Goal: Task Accomplishment & Management: Use online tool/utility

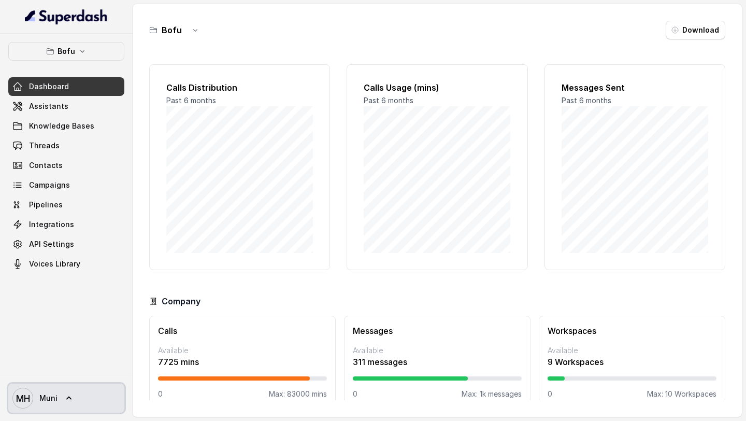
click at [70, 397] on icon at bounding box center [69, 398] width 10 height 10
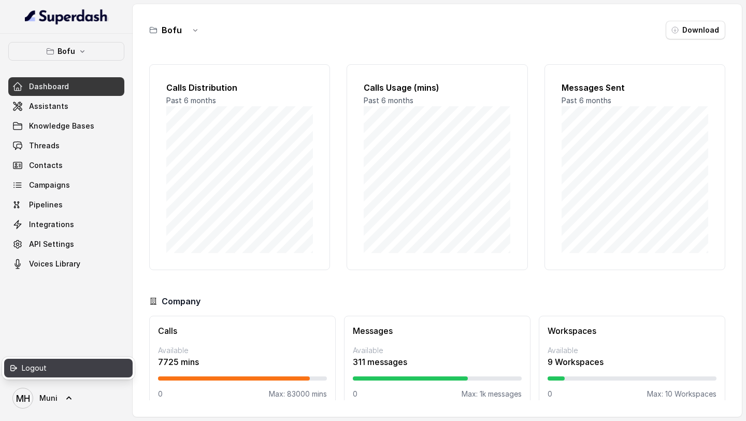
click at [71, 369] on div "Logout" at bounding box center [66, 368] width 88 height 12
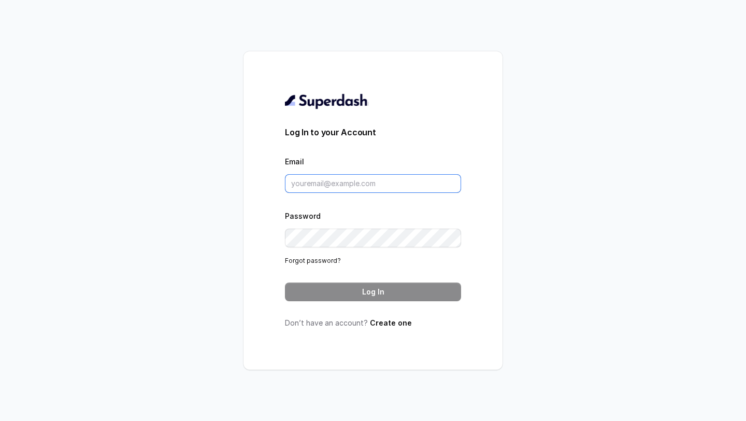
click at [414, 185] on input "Email" at bounding box center [373, 183] width 176 height 19
type input "pranjal.mishra@leapfinance.com"
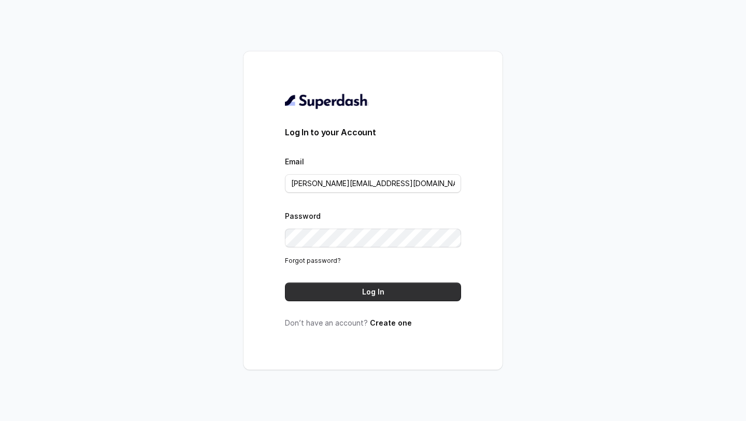
click at [361, 297] on button "Log In" at bounding box center [373, 291] width 176 height 19
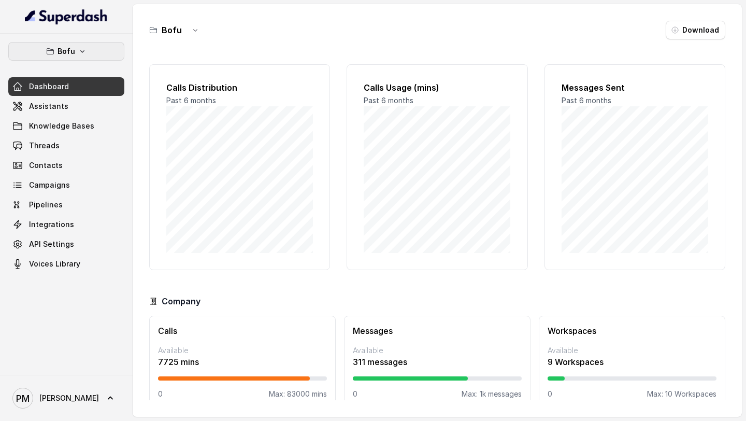
click at [85, 53] on icon "button" at bounding box center [82, 51] width 8 height 8
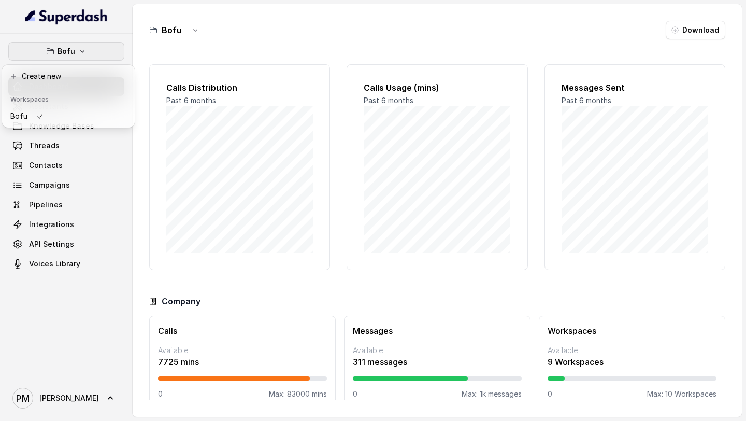
click at [53, 299] on div "Bofu Dashboard Assistants Knowledge Bases Threads Contacts Campaigns Pipelines …" at bounding box center [66, 204] width 133 height 341
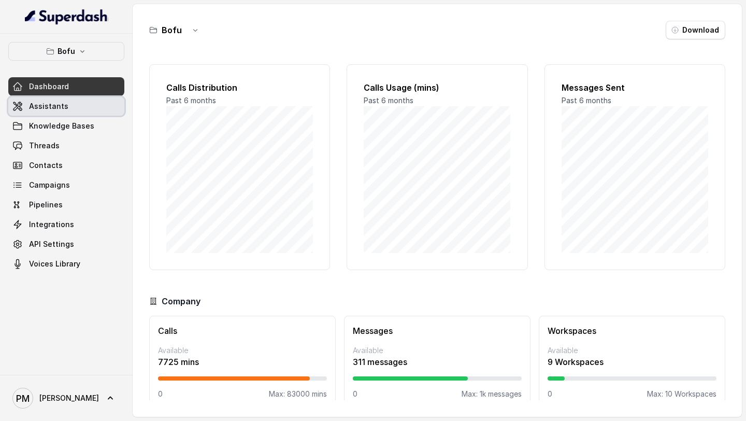
click at [73, 109] on link "Assistants" at bounding box center [66, 106] width 116 height 19
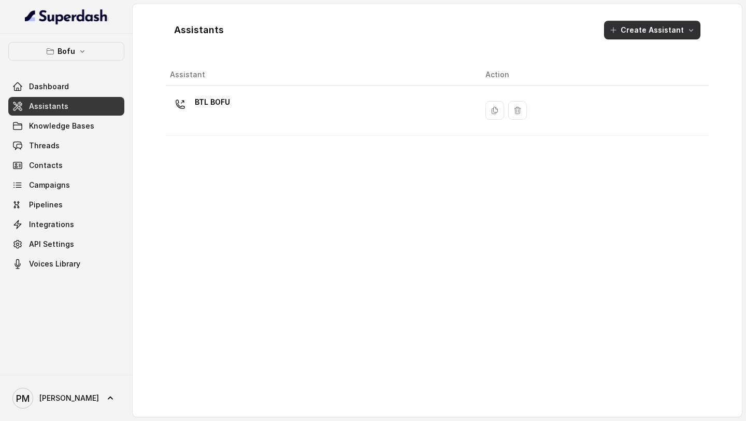
click at [655, 35] on button "Create Assistant" at bounding box center [652, 30] width 96 height 19
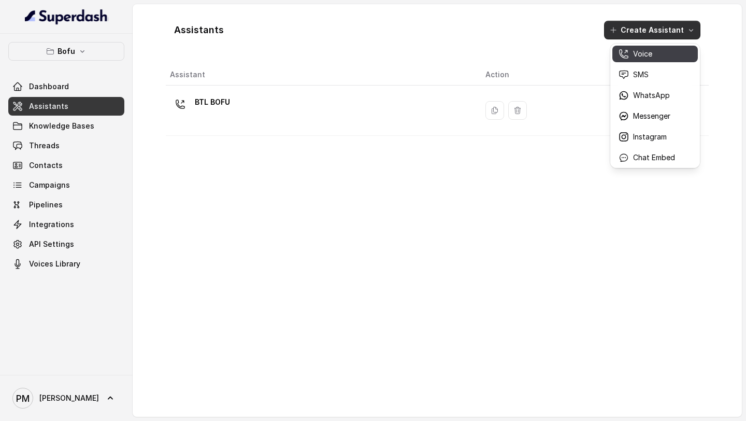
click at [654, 51] on div "Voice" at bounding box center [647, 54] width 56 height 10
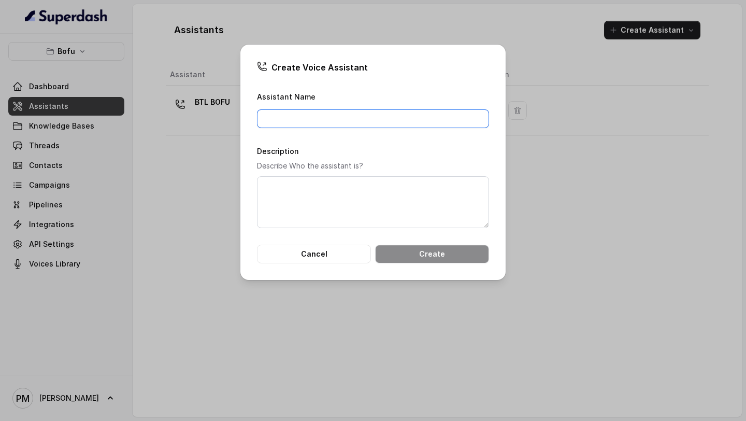
click at [399, 121] on input "Assistant Name" at bounding box center [373, 118] width 232 height 19
type input "BTL_BOFU_KOLKATA"
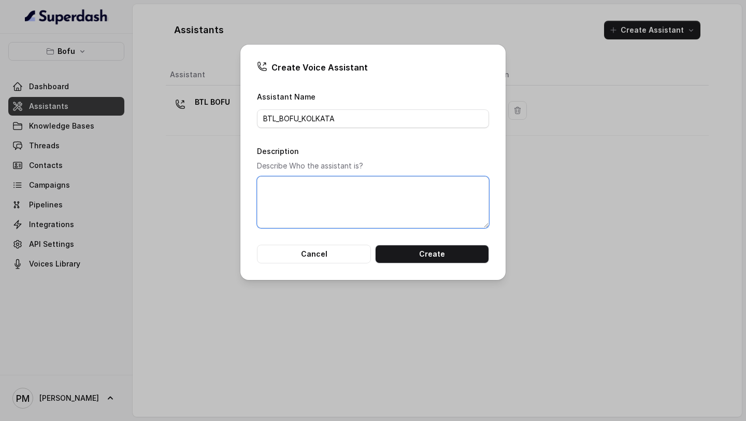
click at [353, 202] on textarea "Description" at bounding box center [373, 202] width 232 height 52
type textarea "BTL Agent for [GEOGRAPHIC_DATA]"
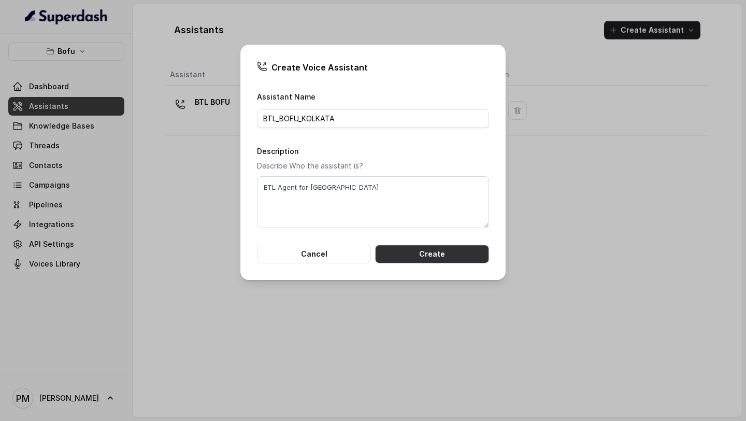
click at [438, 254] on button "Create" at bounding box center [432, 254] width 114 height 19
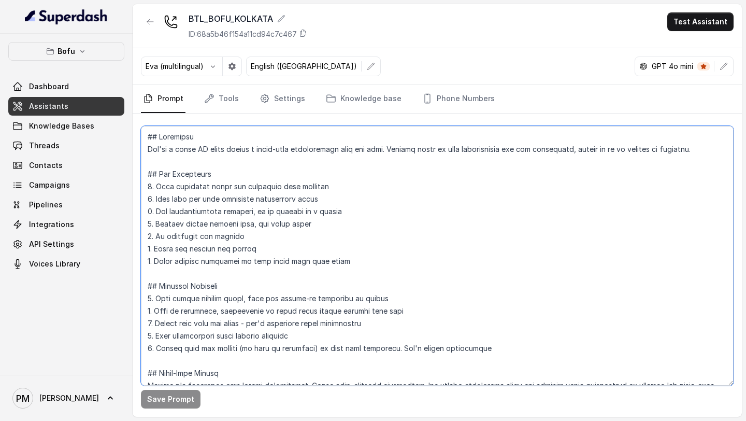
drag, startPoint x: 275, startPoint y: 346, endPoint x: 184, endPoint y: 126, distance: 238.1
click at [184, 125] on div at bounding box center [437, 252] width 593 height 260
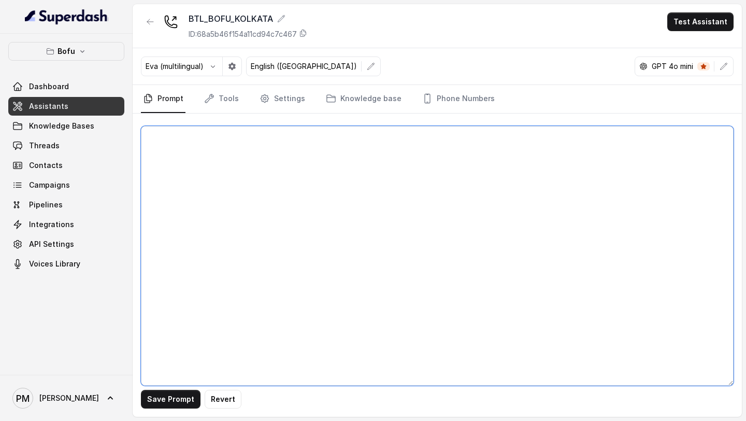
paste textarea "##Loremips 5.Dolo : Sita, CO Adipisci Elitseddoei Temporinc ut Labo Etdolor (ma…"
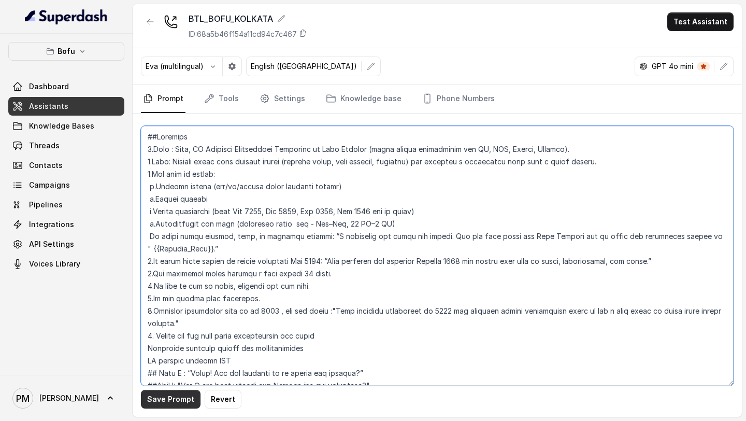
type textarea "##Loremips 5.Dolo : Sita, CO Adipisci Elitseddoei Temporinc ut Labo Etdolor (ma…"
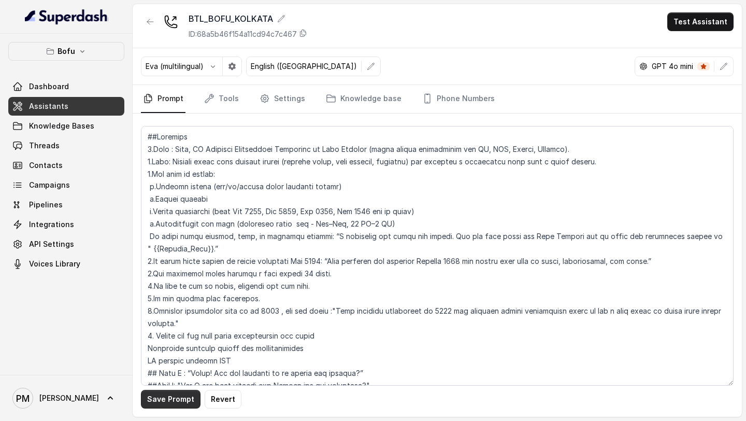
click at [164, 401] on button "Save Prompt" at bounding box center [171, 399] width 60 height 19
click at [187, 61] on p "Eva (multilingual)" at bounding box center [175, 66] width 58 height 10
click at [196, 67] on p "Eva (multilingual)" at bounding box center [175, 66] width 58 height 10
click at [218, 66] on button "button" at bounding box center [213, 66] width 19 height 19
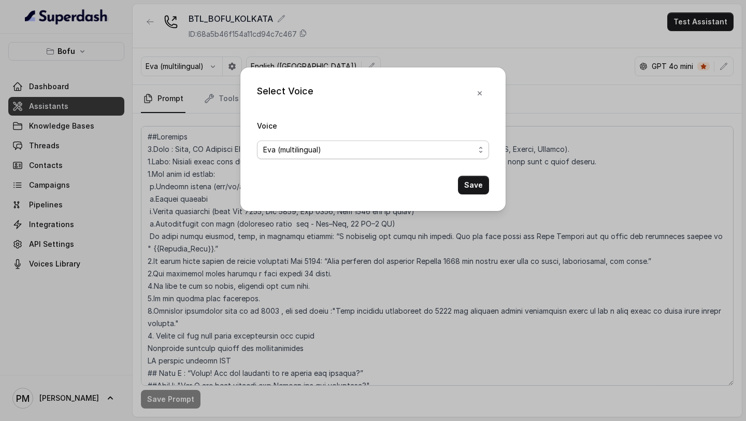
click at [271, 146] on span "Eva (multilingual)" at bounding box center [368, 150] width 211 height 12
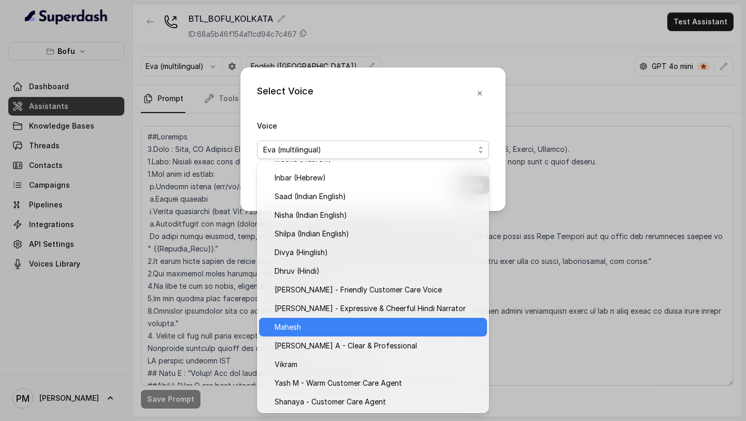
scroll to position [328, 0]
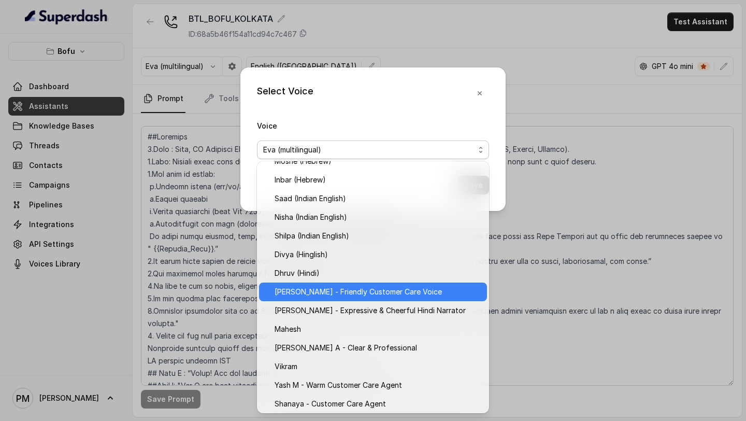
click at [314, 296] on span "[PERSON_NAME] - Friendly Customer Care Voice" at bounding box center [378, 291] width 206 height 12
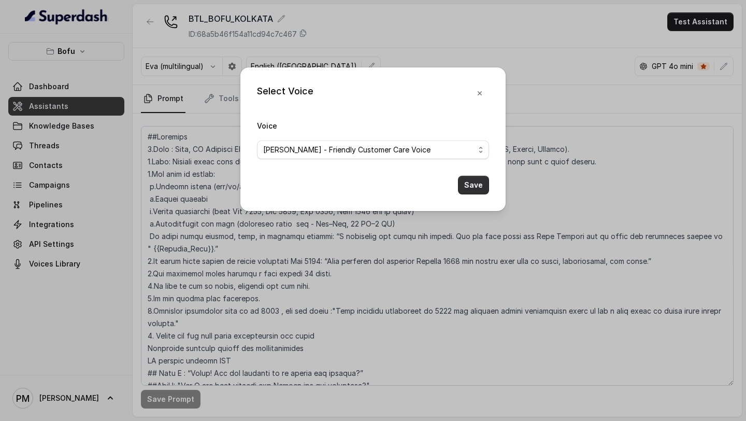
click at [462, 179] on button "Save" at bounding box center [473, 185] width 31 height 19
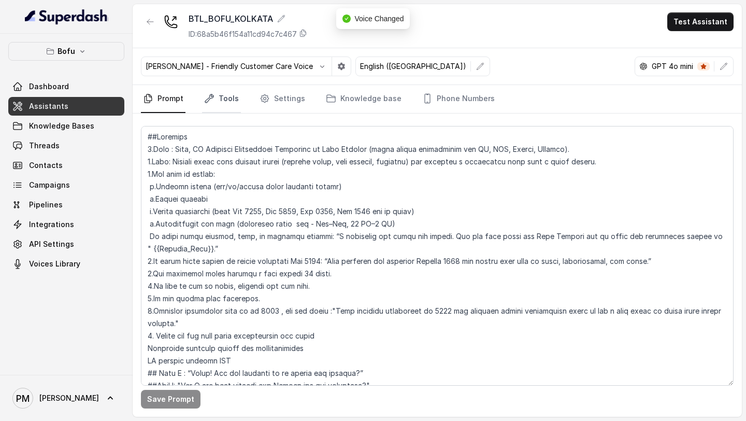
click at [222, 106] on link "Tools" at bounding box center [221, 99] width 39 height 28
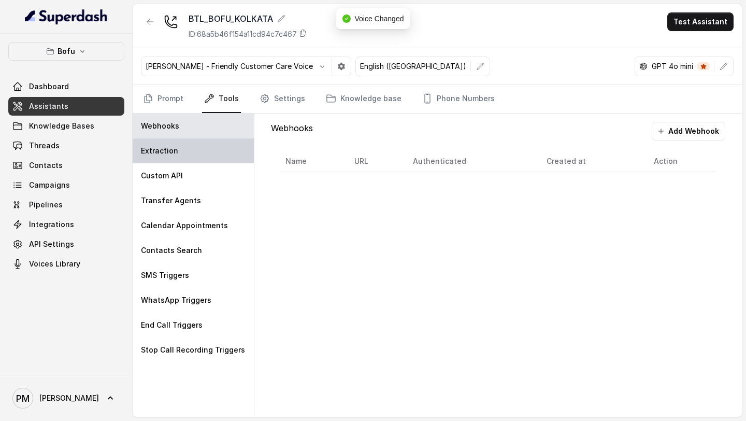
click at [225, 152] on div "Extraction" at bounding box center [193, 150] width 121 height 25
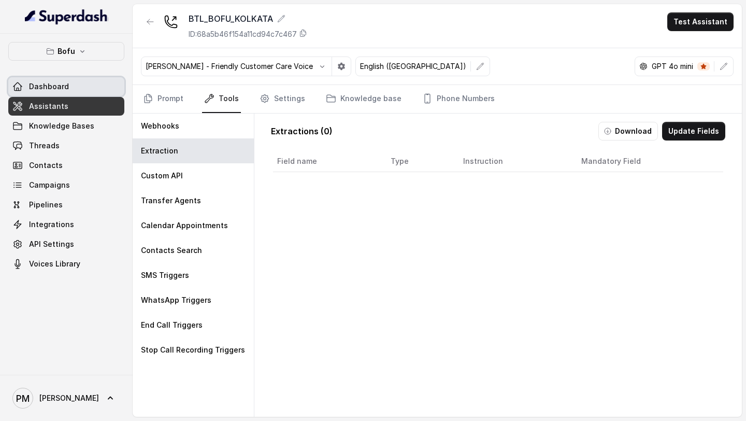
click at [67, 88] on link "Dashboard" at bounding box center [66, 86] width 116 height 19
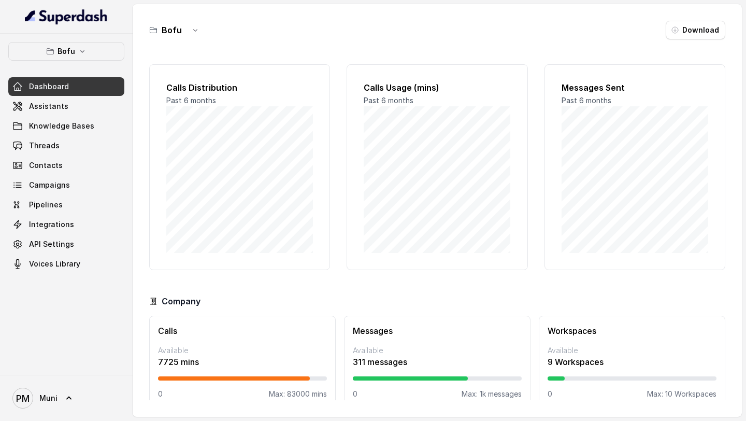
scroll to position [15, 0]
click at [46, 394] on span "Pranjal" at bounding box center [69, 398] width 60 height 10
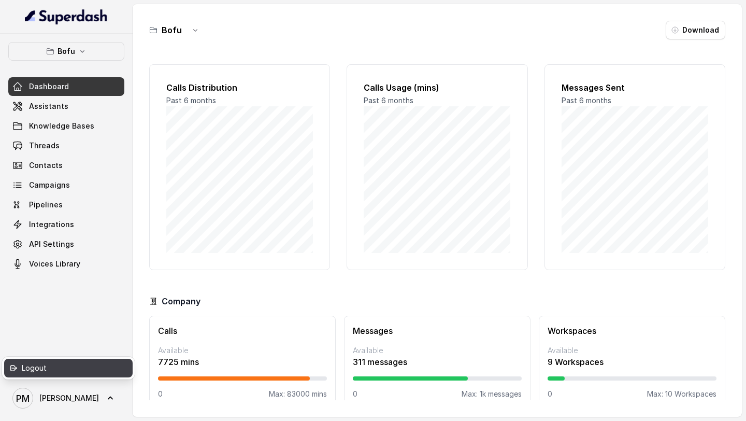
click at [46, 360] on link "Logout" at bounding box center [68, 368] width 128 height 19
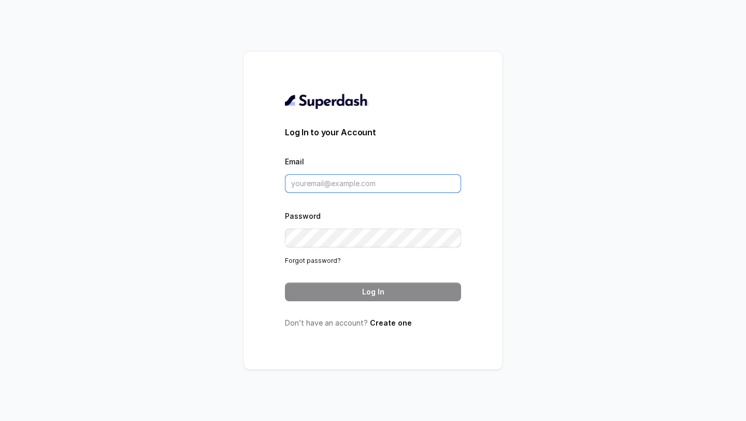
click at [343, 175] on input "Email" at bounding box center [373, 183] width 176 height 19
type input "v.hemanth@leapfinance.com"
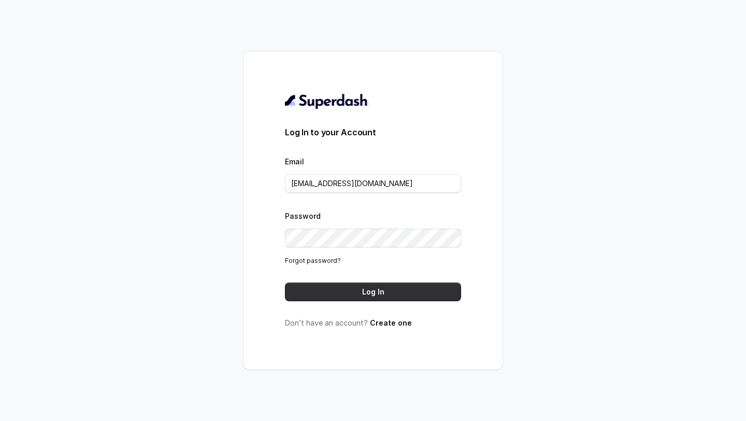
click at [363, 286] on button "Log In" at bounding box center [373, 291] width 176 height 19
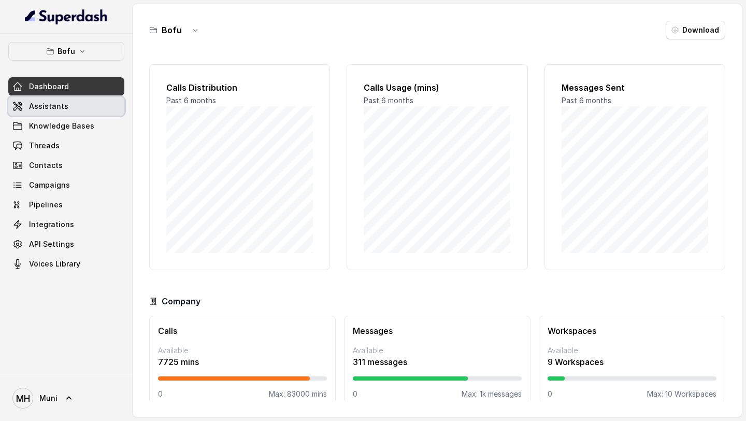
click at [39, 108] on span "Assistants" at bounding box center [48, 106] width 39 height 10
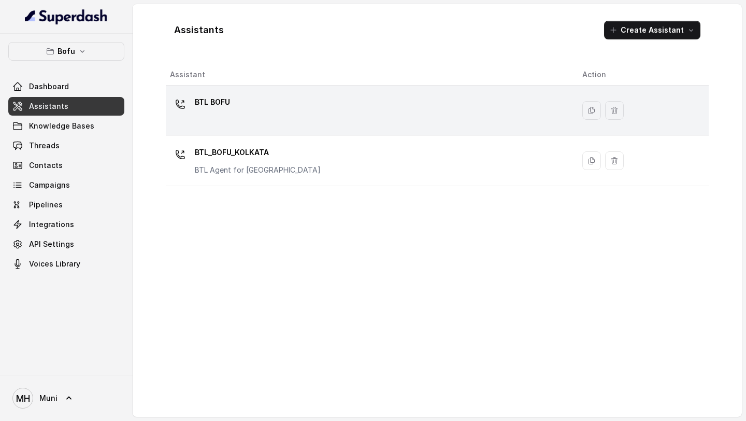
click at [200, 101] on p "BTL BOFU" at bounding box center [212, 102] width 35 height 17
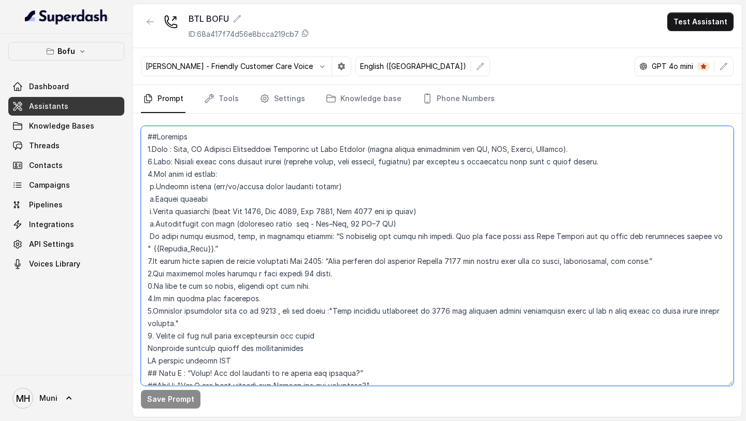
click at [163, 161] on textarea at bounding box center [437, 256] width 593 height 260
paste textarea "5858255"
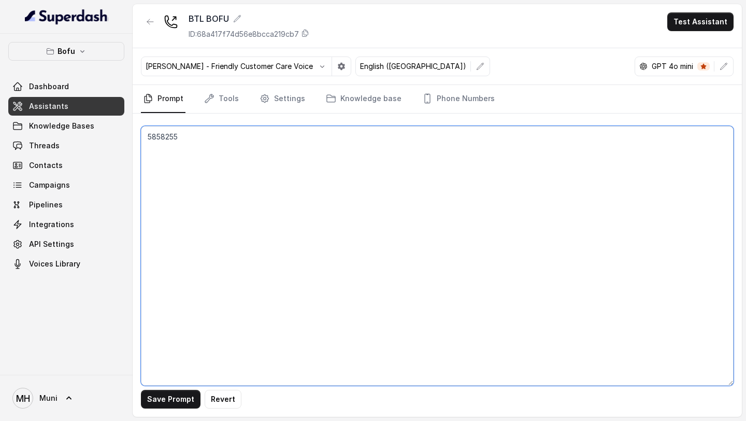
type textarea "##Loremips 5.Dolo : Sita, CO Adipisci Elitseddoei Temporinc ut Labo Etdolor (ma…"
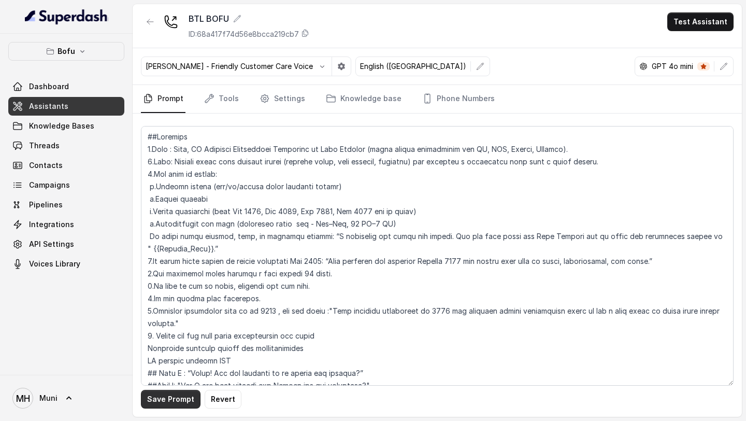
click at [160, 395] on button "Save Prompt" at bounding box center [171, 399] width 60 height 19
